Goal: Task Accomplishment & Management: Use online tool/utility

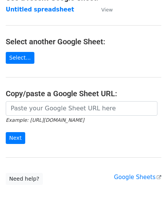
scroll to position [76, 0]
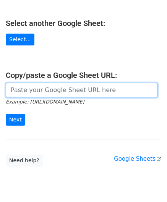
click at [26, 87] on input "url" at bounding box center [82, 90] width 152 height 15
paste input "[URL][DOMAIN_NAME]"
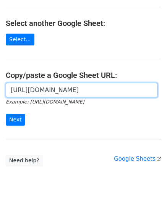
scroll to position [0, 162]
type input "[URL][DOMAIN_NAME]"
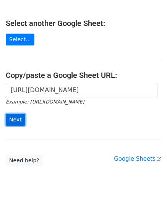
drag, startPoint x: 18, startPoint y: 118, endPoint x: 6, endPoint y: 124, distance: 13.0
click at [18, 118] on input "Next" at bounding box center [16, 120] width 20 height 12
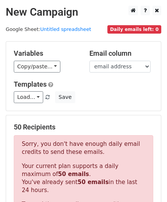
scroll to position [223, 0]
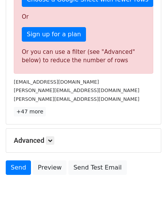
click at [50, 134] on div "Advanced Tracking Track Opens UTM Codes Track Clicks Filters Only include sprea…" at bounding box center [83, 141] width 155 height 24
click at [52, 138] on icon at bounding box center [50, 140] width 5 height 5
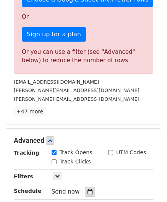
click at [88, 190] on icon at bounding box center [90, 191] width 5 height 5
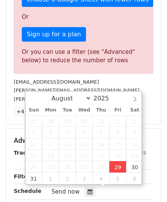
type input "2025-08-29 12:00"
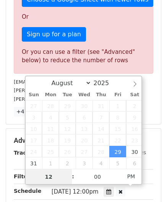
paste input "0"
type input "10"
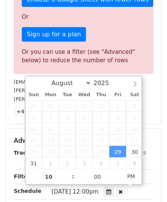
type input "2025-08-29 22:00"
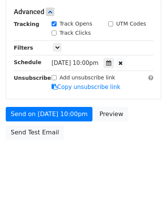
scroll to position [223, 0]
